Goal: Task Accomplishment & Management: Manage account settings

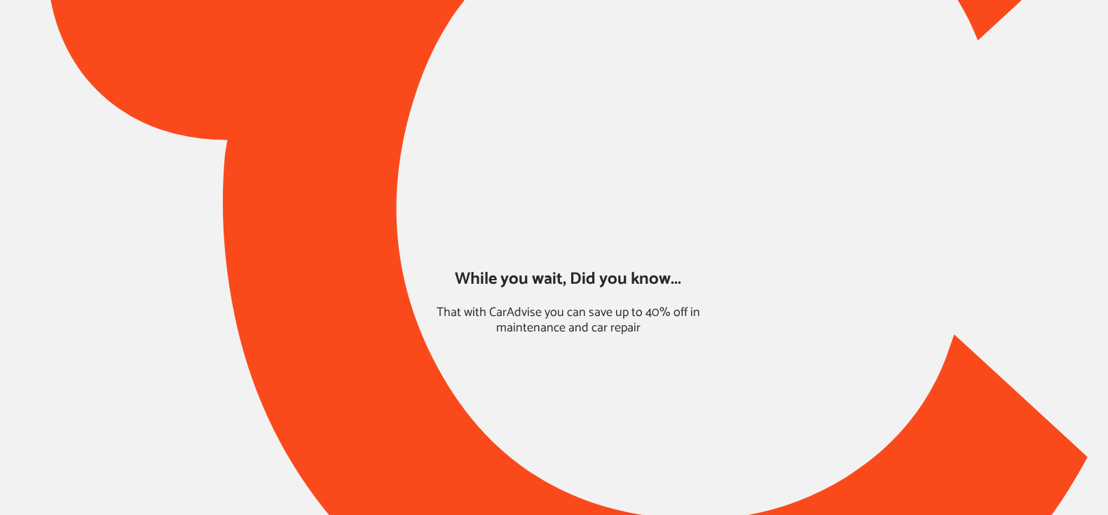
type input "*******"
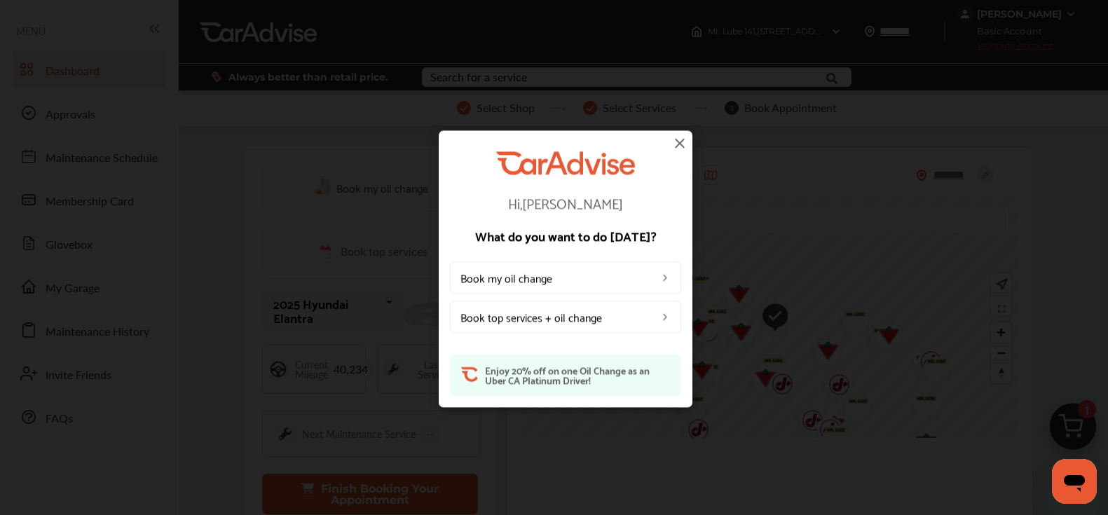
click at [680, 139] on img at bounding box center [679, 143] width 17 height 17
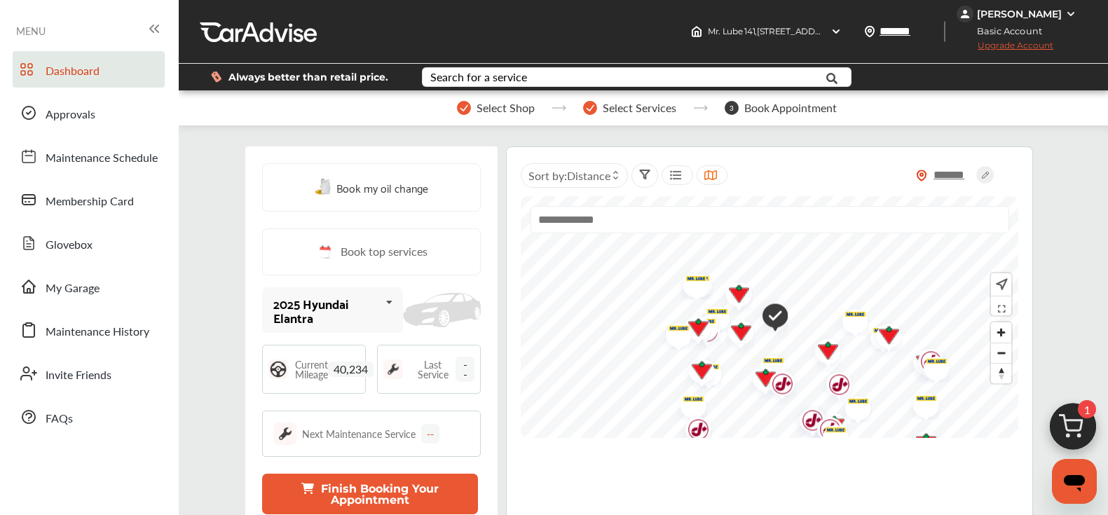
click at [1023, 17] on div "[PERSON_NAME]" at bounding box center [1019, 14] width 85 height 13
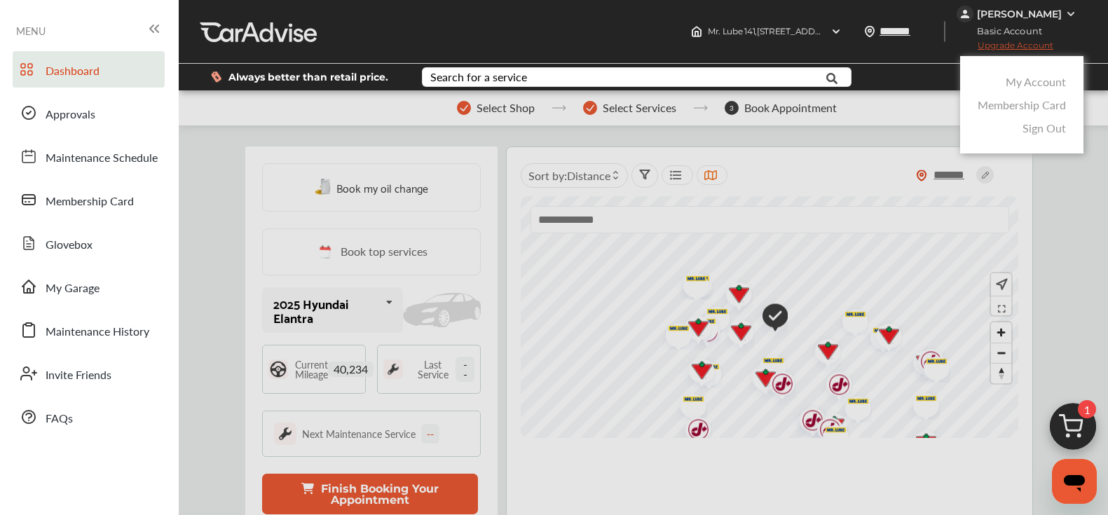
click at [1009, 80] on link "My Account" at bounding box center [1035, 82] width 60 height 16
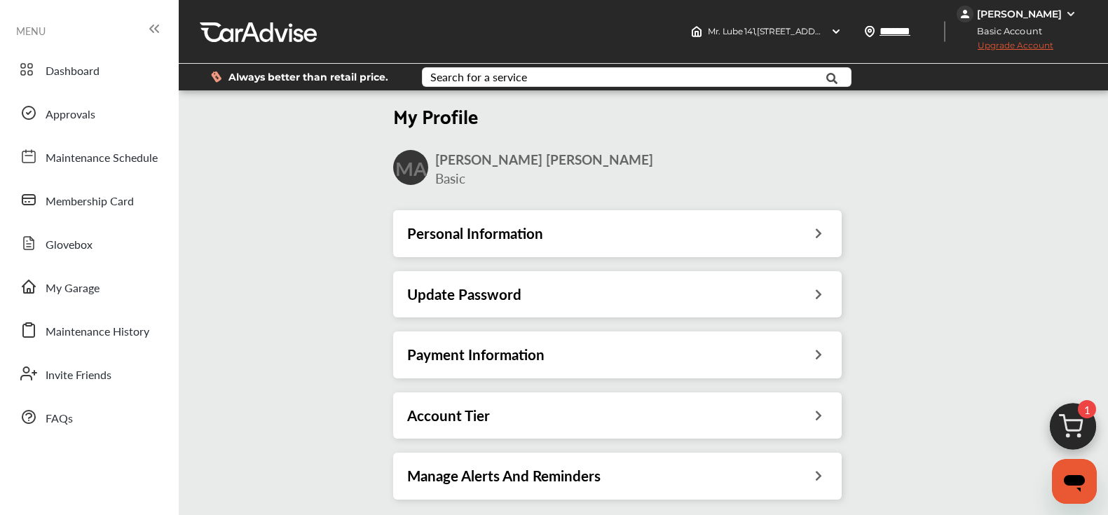
click at [460, 345] on h3 "Payment Information" at bounding box center [475, 354] width 137 height 18
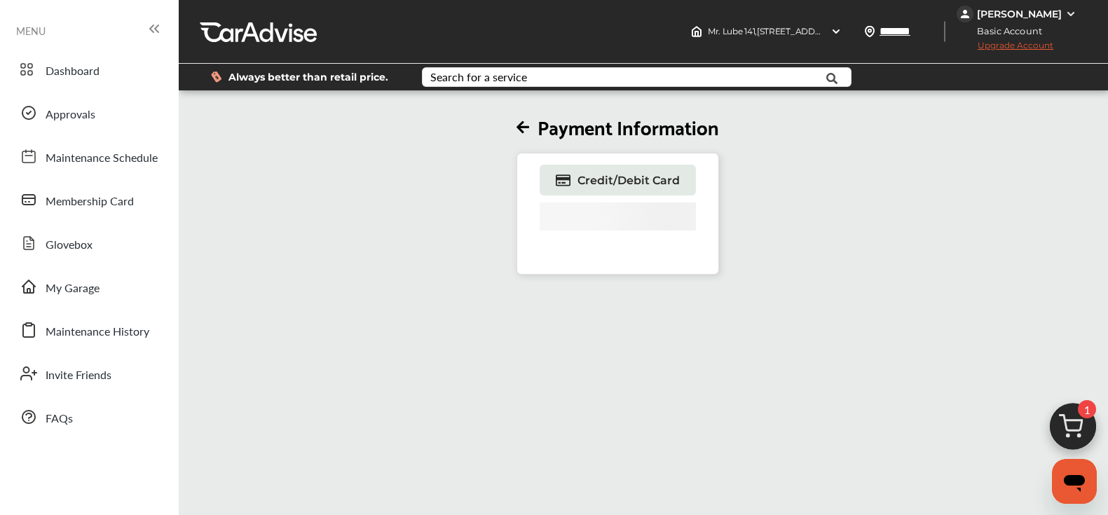
click at [1006, 15] on div "[PERSON_NAME]" at bounding box center [1019, 14] width 85 height 13
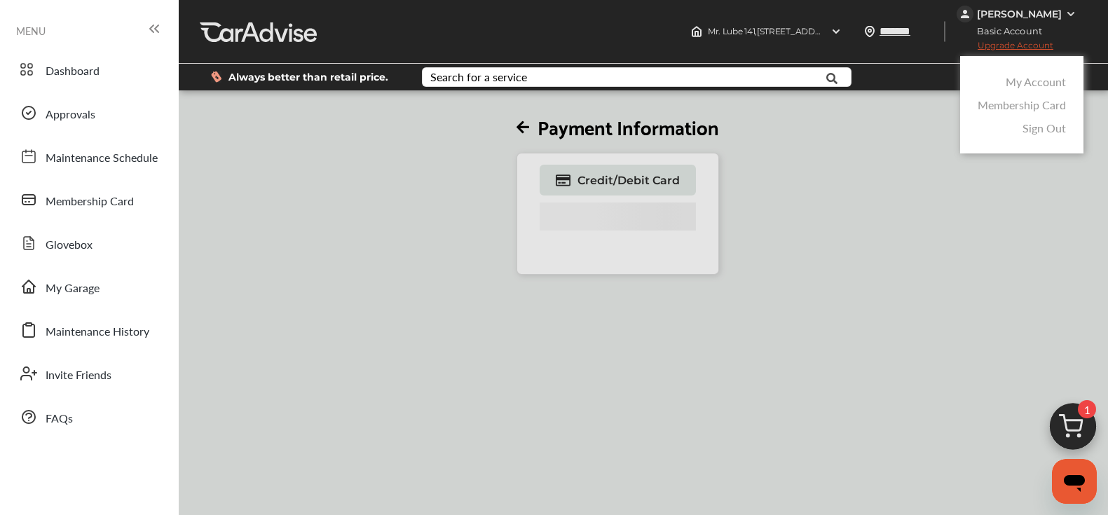
click at [1034, 83] on link "My Account" at bounding box center [1035, 82] width 60 height 16
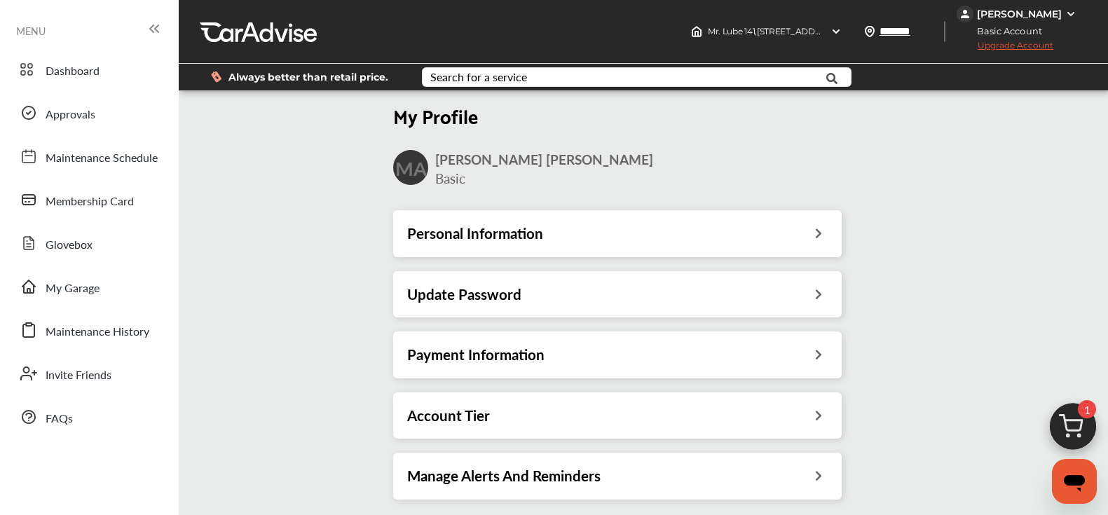
click at [443, 353] on h3 "Payment Information" at bounding box center [475, 354] width 137 height 18
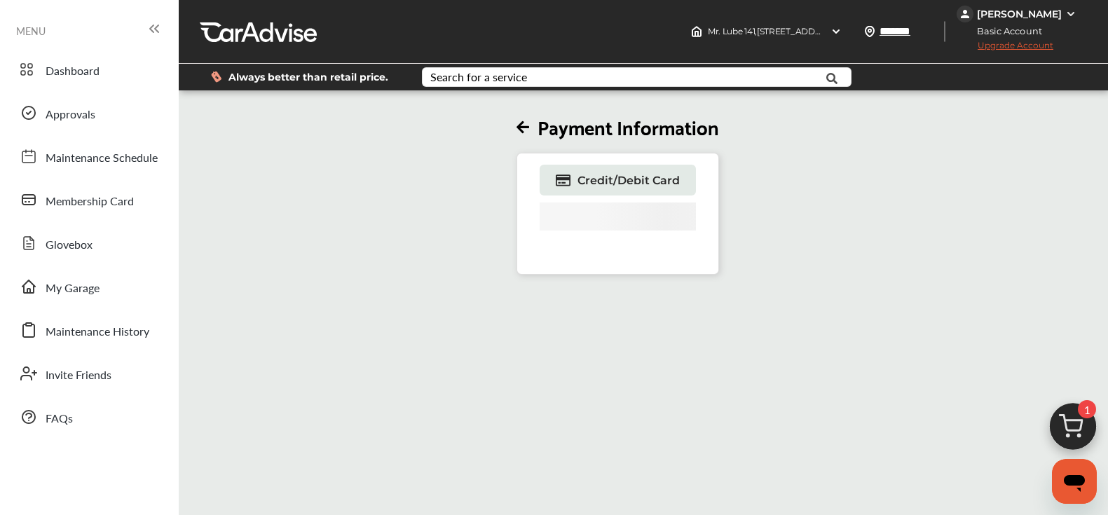
click at [1005, 17] on div "[PERSON_NAME]" at bounding box center [1019, 14] width 85 height 13
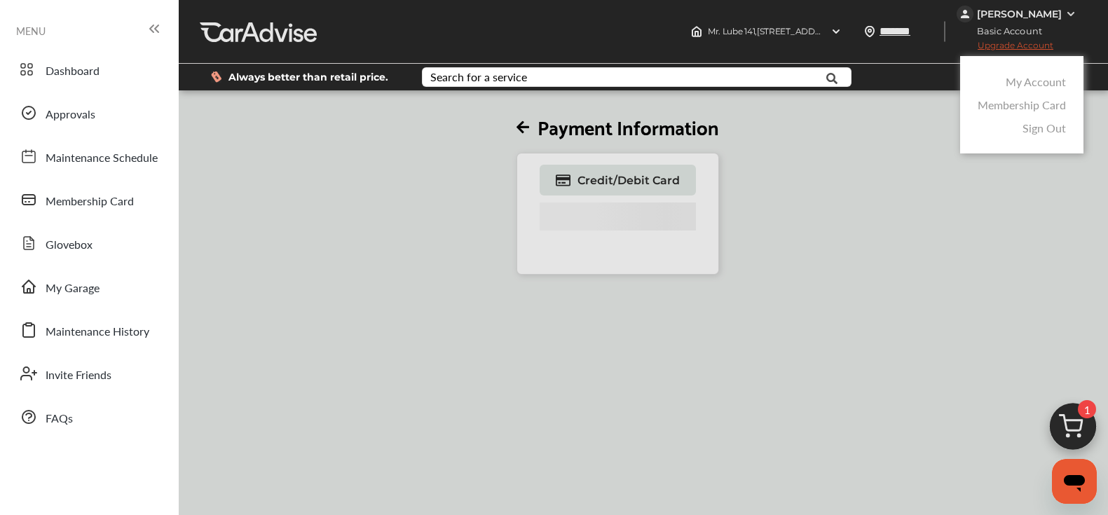
click at [1010, 72] on div "My Account" at bounding box center [1021, 81] width 95 height 23
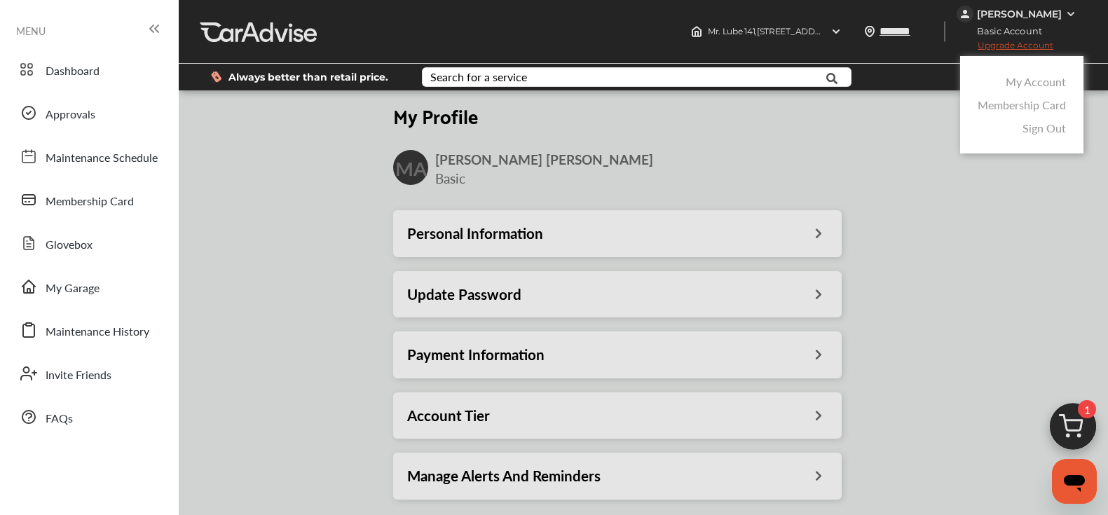
click at [1010, 80] on link "My Account" at bounding box center [1035, 82] width 60 height 16
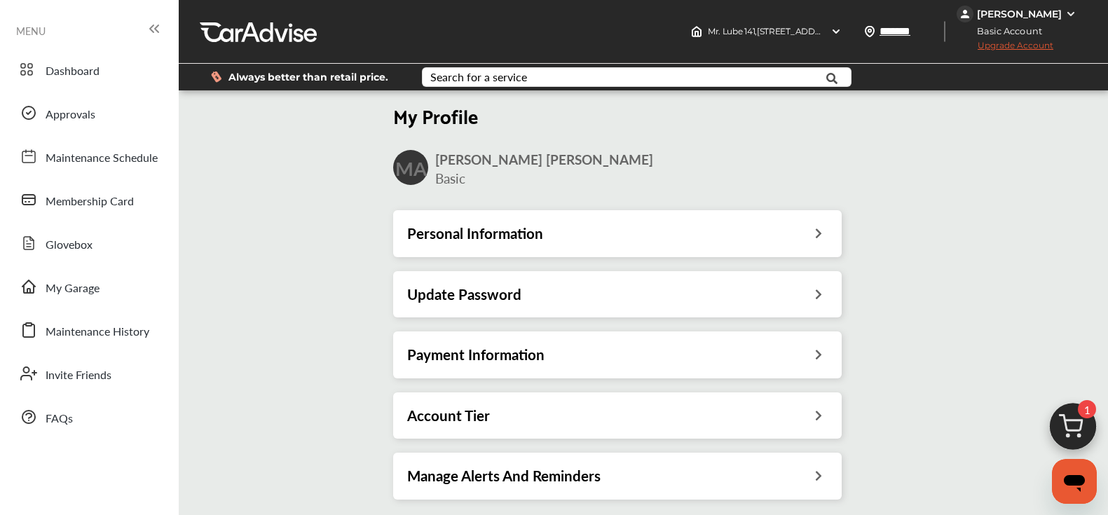
click at [481, 410] on h3 "Account Tier" at bounding box center [448, 415] width 83 height 18
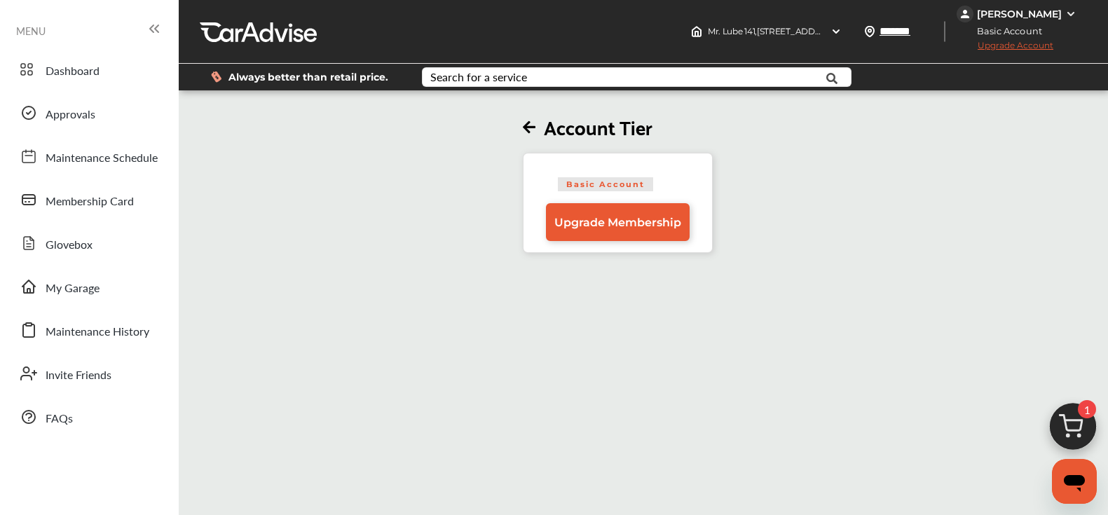
click at [1027, 13] on div "[PERSON_NAME]" at bounding box center [1019, 14] width 85 height 13
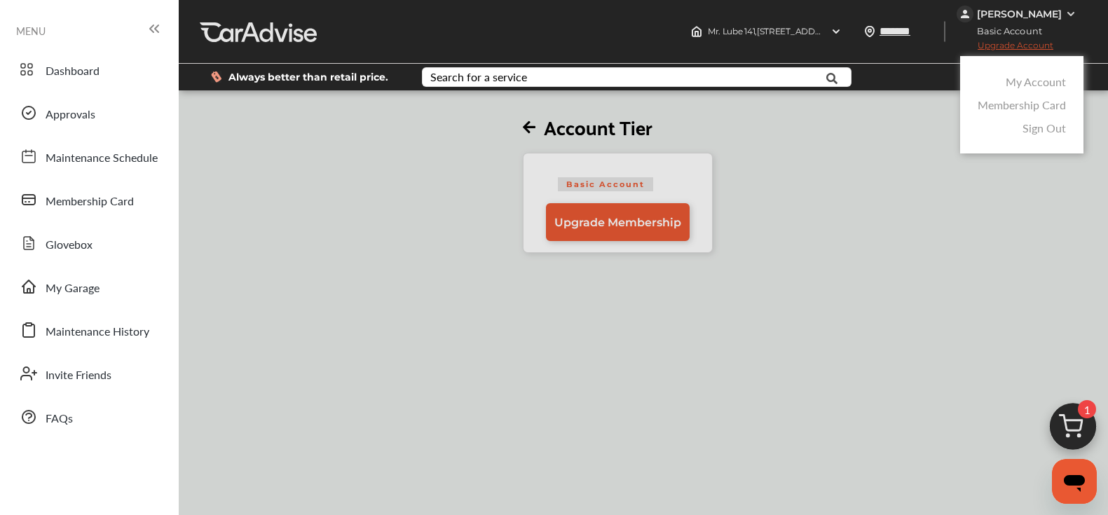
click at [1015, 75] on link "My Account" at bounding box center [1035, 82] width 60 height 16
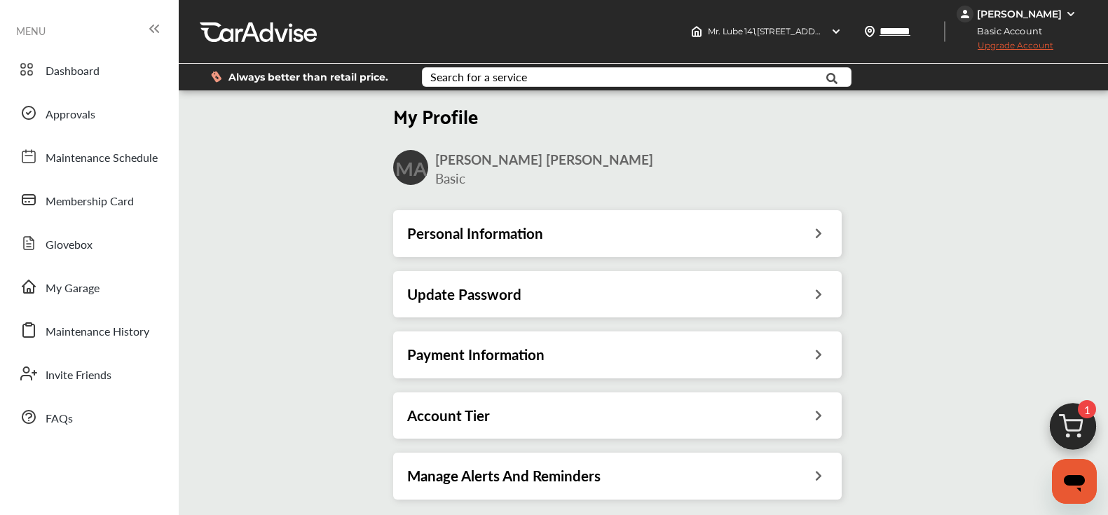
click at [468, 349] on h3 "Payment Information" at bounding box center [475, 354] width 137 height 18
